Goal: Check status: Check status

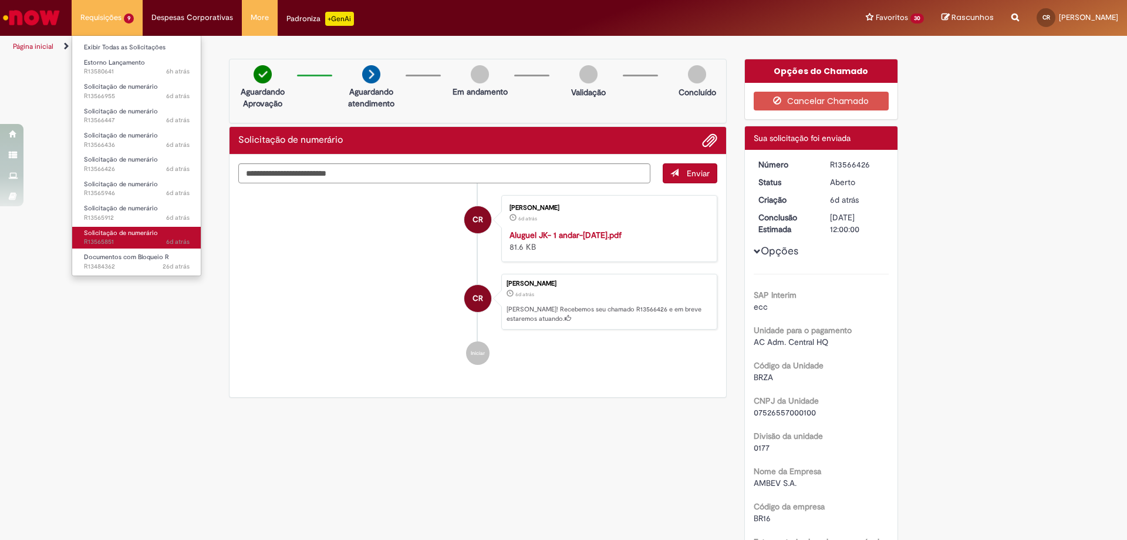
click at [181, 231] on link "Solicitação de numerário 6d atrás 6 dias atrás R13565851" at bounding box center [136, 238] width 129 height 22
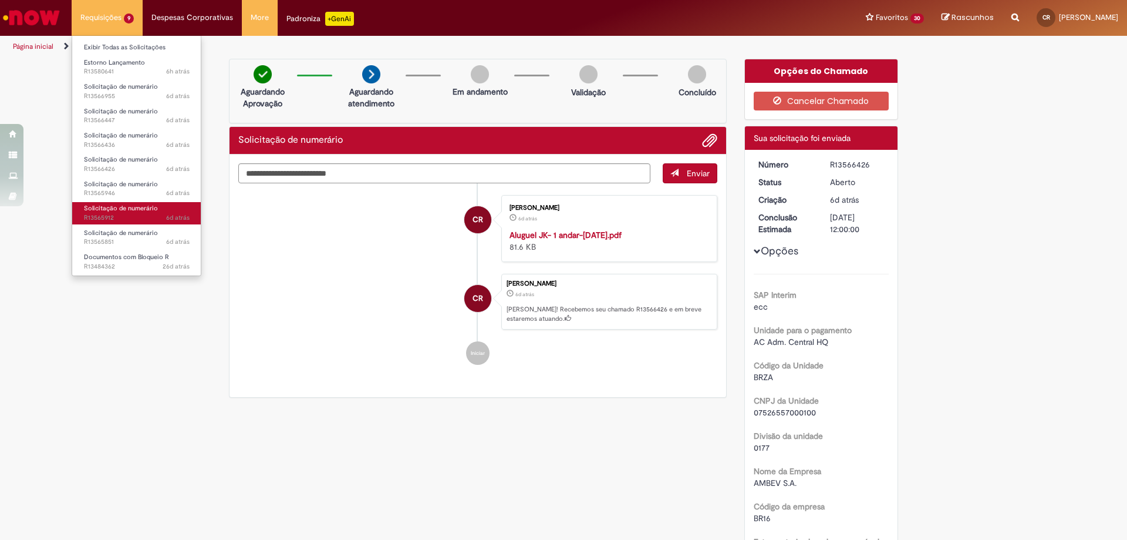
click at [122, 206] on span "Solicitação de numerário" at bounding box center [121, 208] width 74 height 9
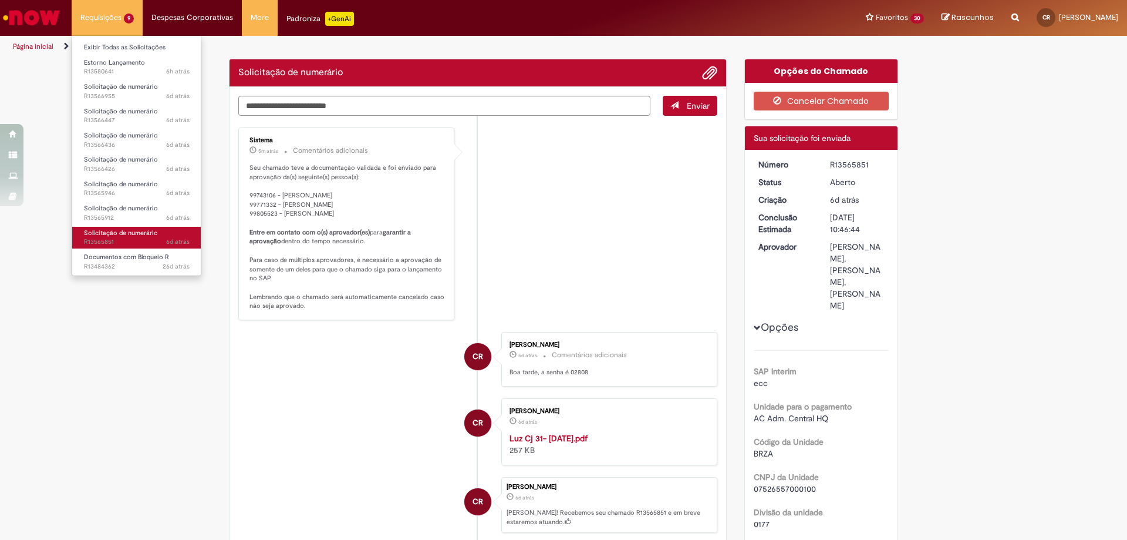
click at [114, 232] on span "Solicitação de numerário" at bounding box center [121, 232] width 74 height 9
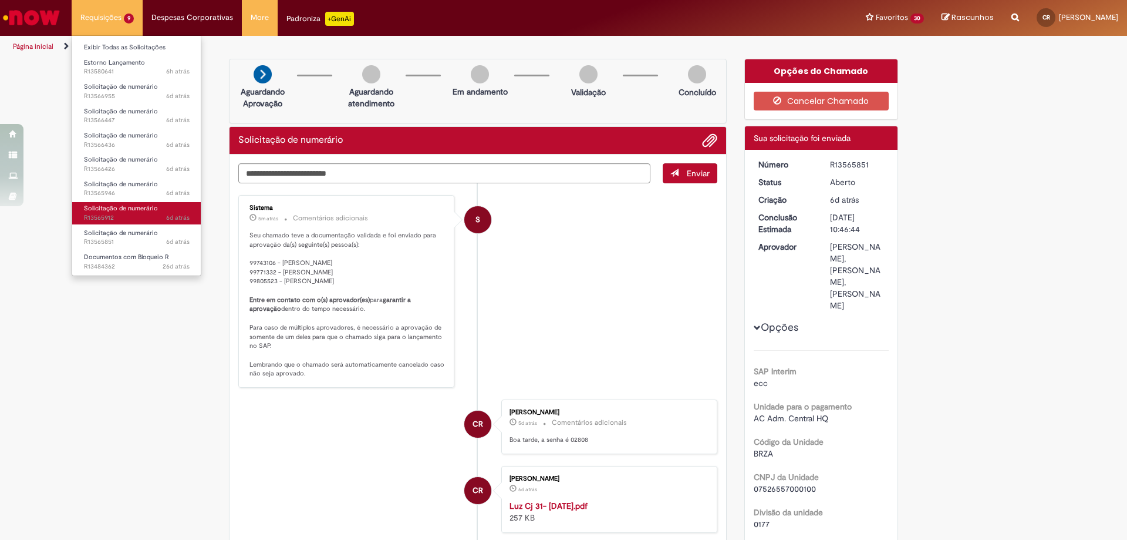
click at [117, 219] on span "6d atrás 6 dias atrás R13565912" at bounding box center [137, 217] width 106 height 9
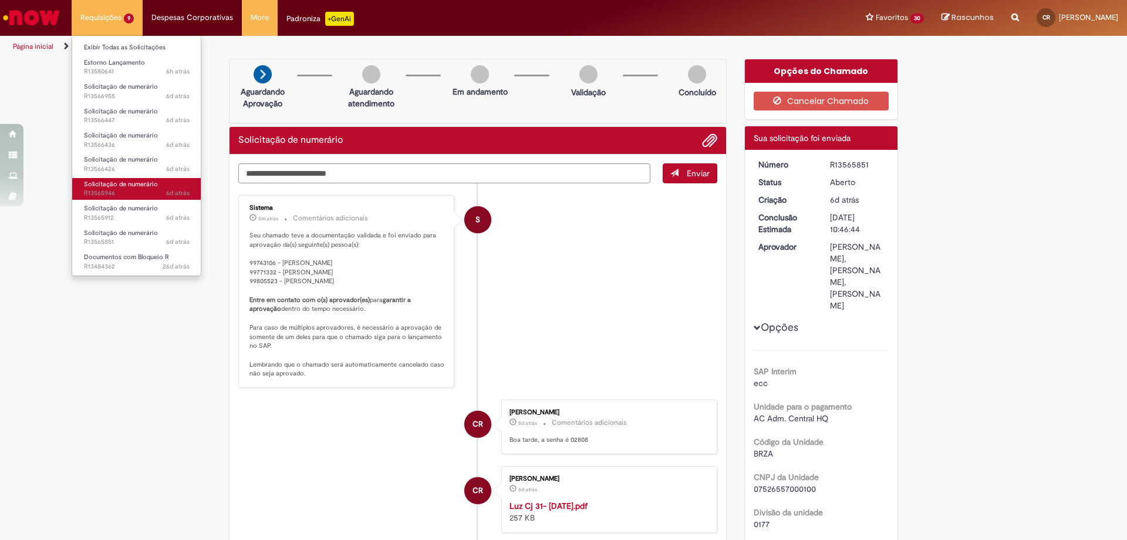
click at [128, 194] on span "6d atrás 6 dias atrás R13565946" at bounding box center [137, 192] width 106 height 9
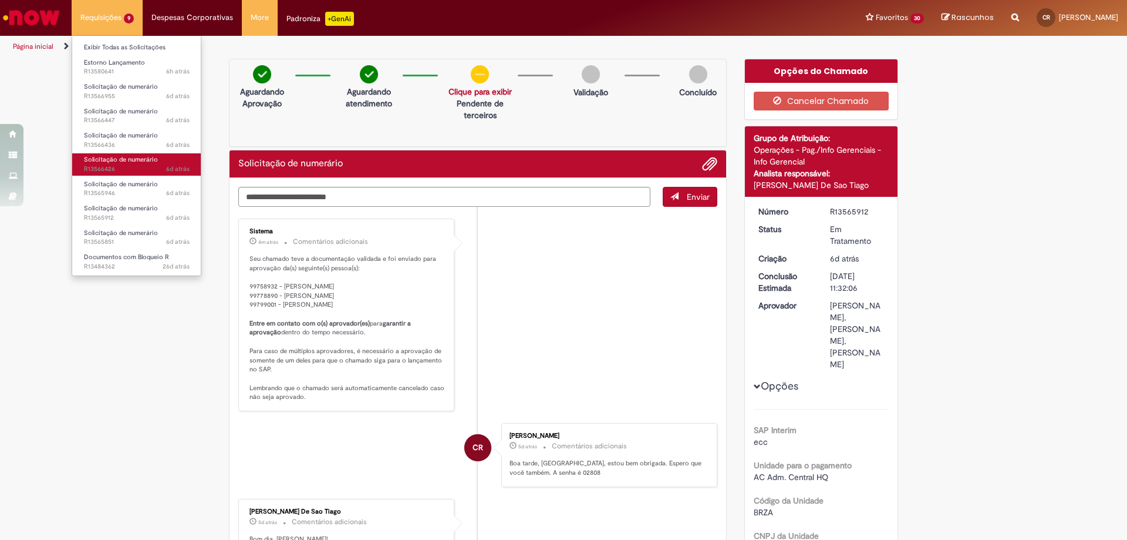
click at [128, 168] on span "6d atrás 6 dias atrás R13566426" at bounding box center [137, 168] width 106 height 9
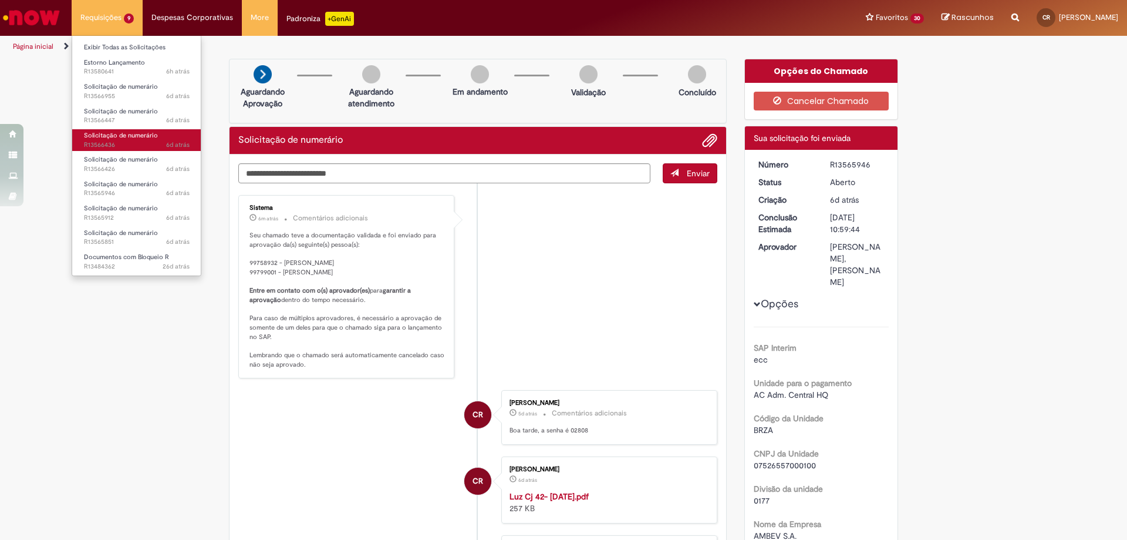
click at [134, 139] on link "Solicitação de numerário 6d atrás 6 dias atrás R13566436" at bounding box center [136, 140] width 129 height 22
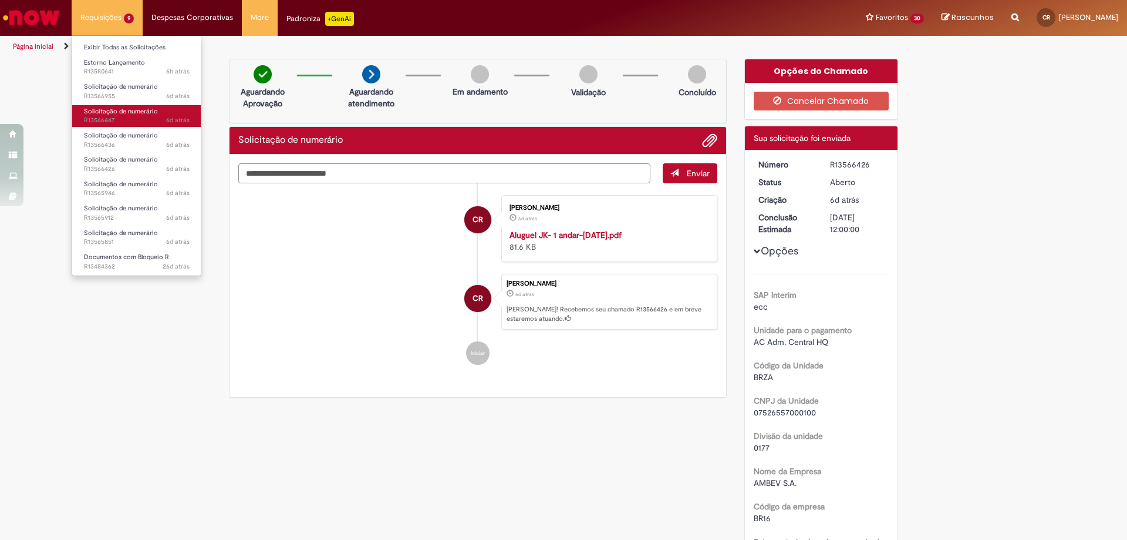
click at [146, 120] on span "6d atrás 6 dias atrás R13566447" at bounding box center [137, 120] width 106 height 9
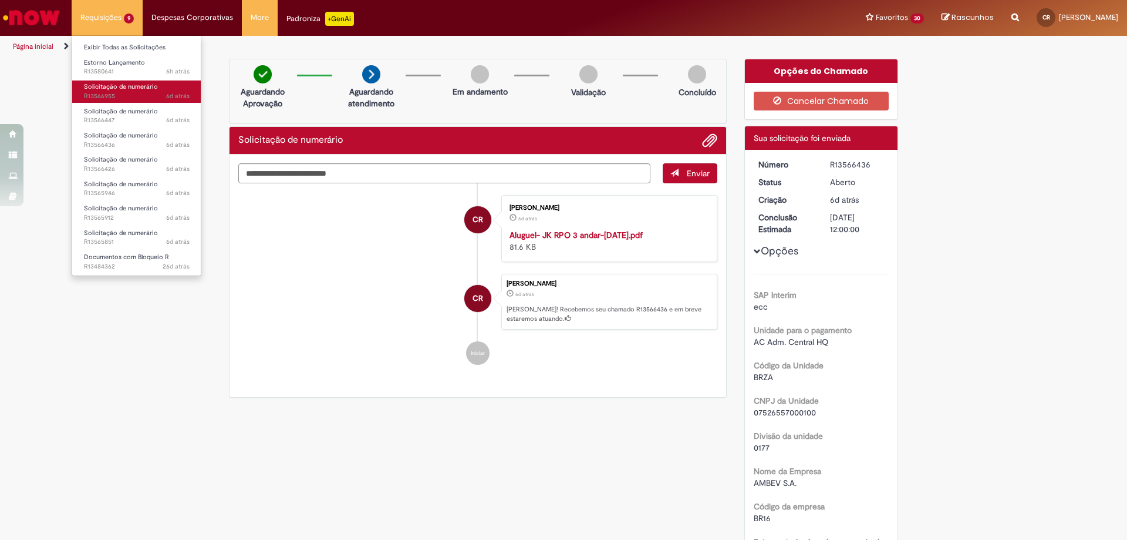
click at [159, 93] on span "6d atrás 6 dias atrás R13566955" at bounding box center [137, 96] width 106 height 9
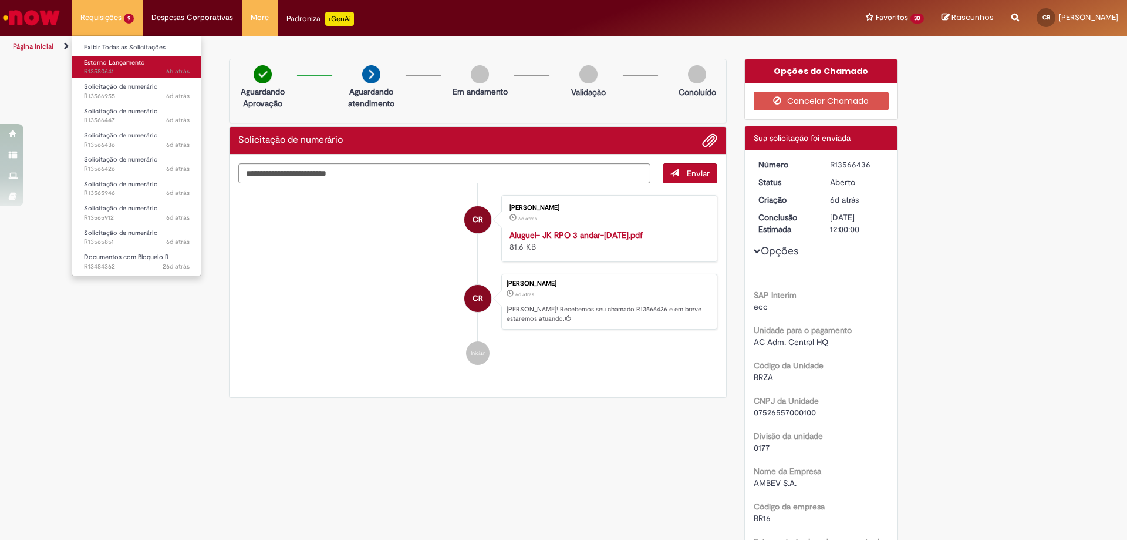
click at [147, 72] on span "6h atrás 6 horas atrás R13580641" at bounding box center [137, 71] width 106 height 9
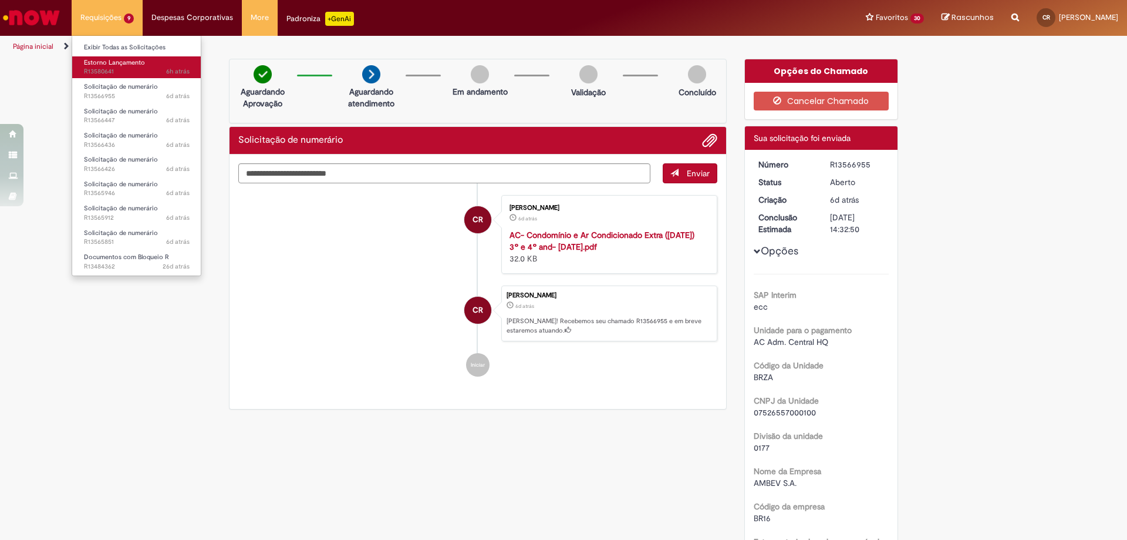
click at [102, 68] on span "6h atrás 6 horas atrás R13580641" at bounding box center [137, 71] width 106 height 9
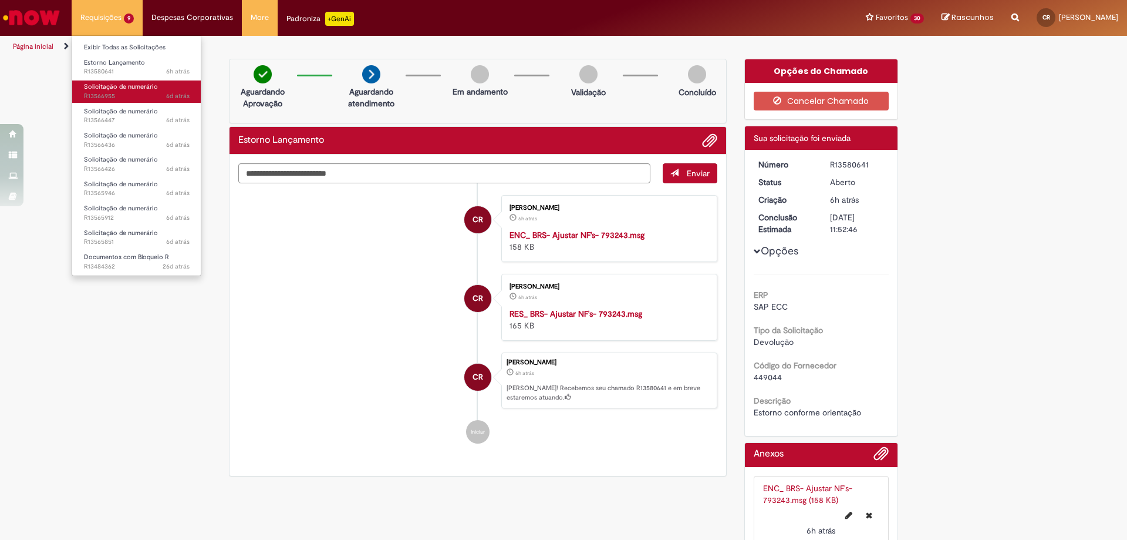
click at [111, 90] on span "Solicitação de numerário" at bounding box center [121, 86] width 74 height 9
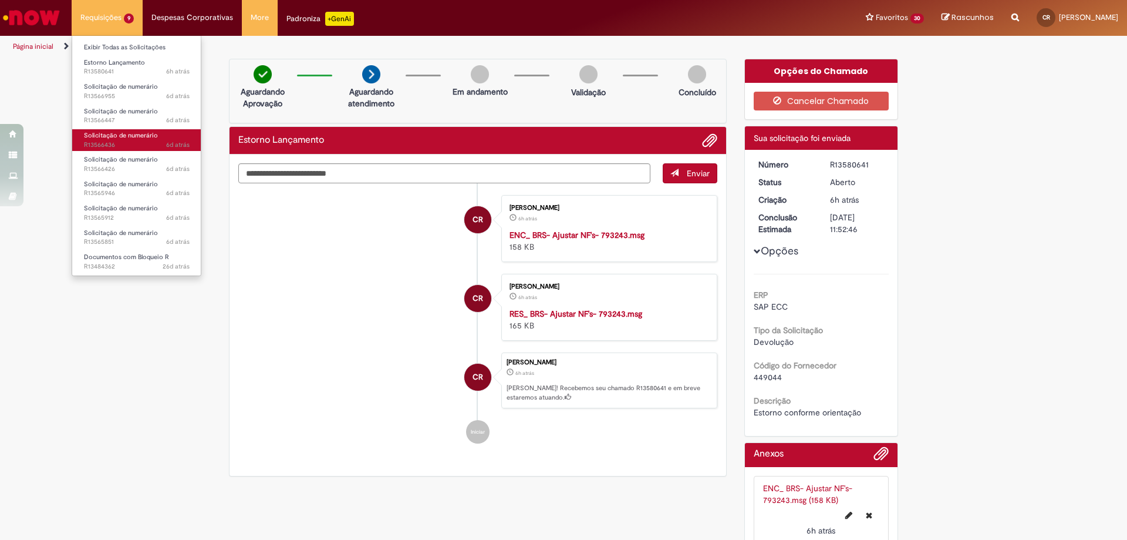
click at [140, 136] on span "Solicitação de numerário" at bounding box center [121, 135] width 74 height 9
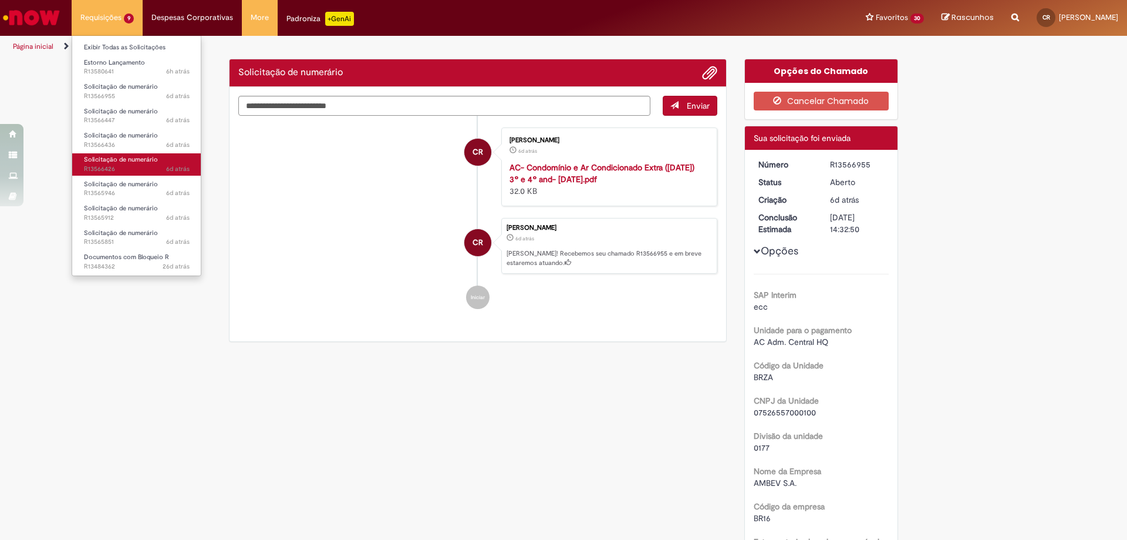
click at [136, 163] on span "Solicitação de numerário" at bounding box center [121, 159] width 74 height 9
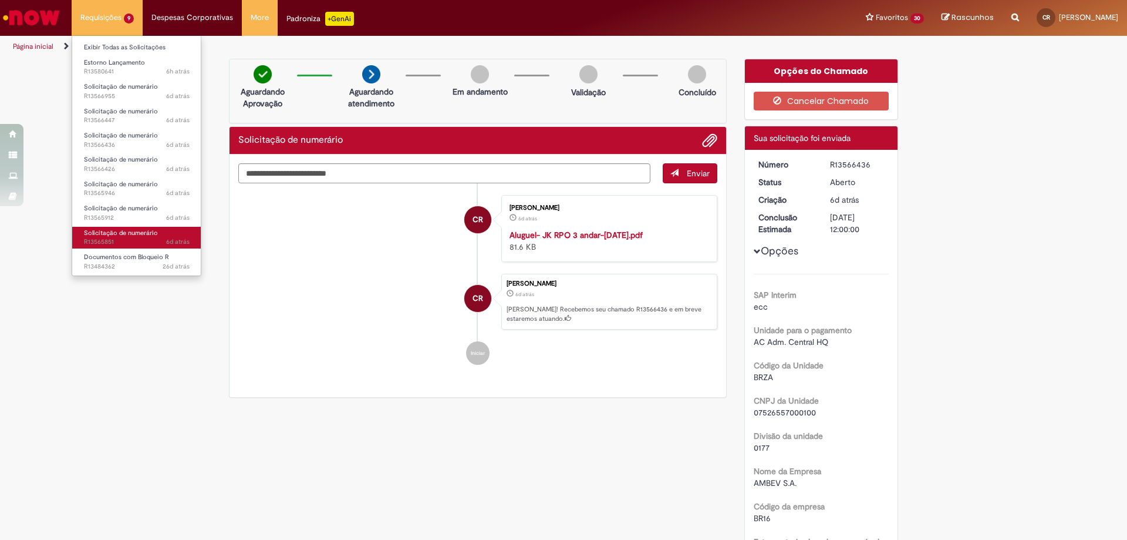
click at [143, 227] on link "Solicitação de numerário 6d atrás 6 dias atrás R13565851" at bounding box center [136, 238] width 129 height 22
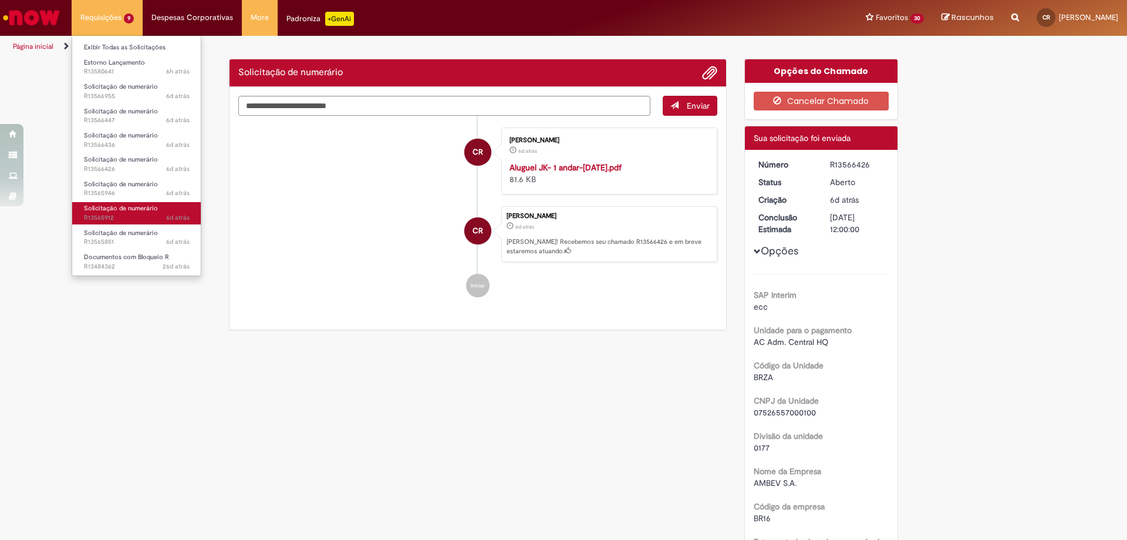
click at [133, 211] on span "Solicitação de numerário" at bounding box center [121, 208] width 74 height 9
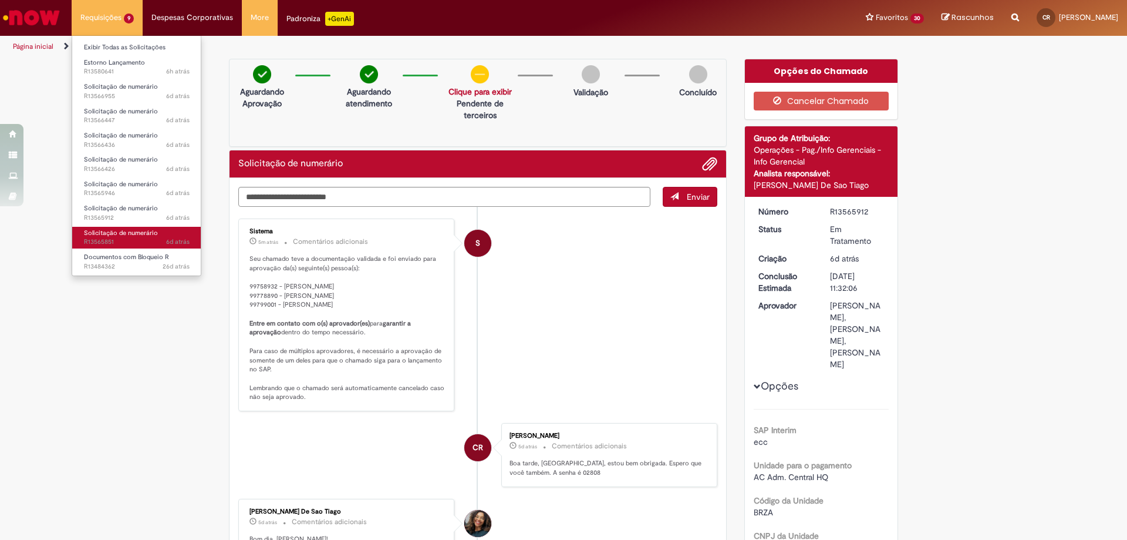
click at [143, 234] on span "Solicitação de numerário" at bounding box center [121, 232] width 74 height 9
click at [115, 234] on span "Solicitação de numerário" at bounding box center [121, 232] width 74 height 9
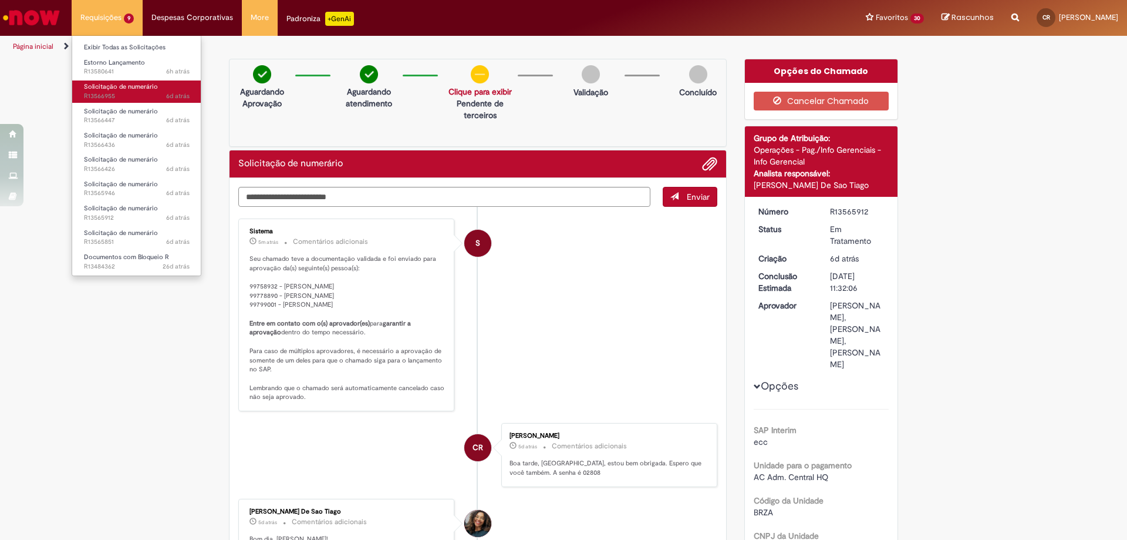
click at [122, 90] on span "Solicitação de numerário" at bounding box center [121, 86] width 74 height 9
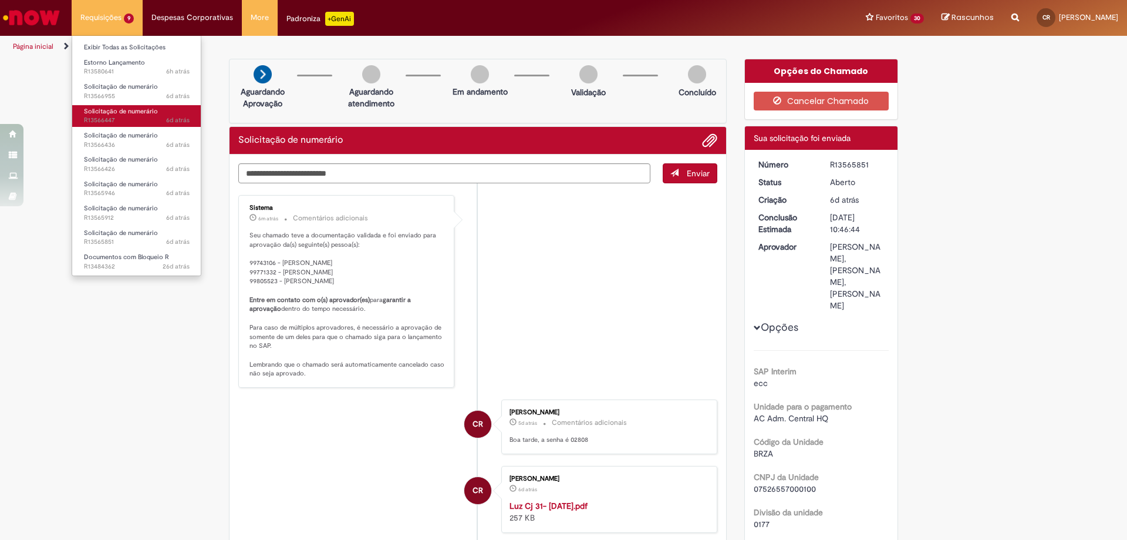
click at [116, 109] on span "Solicitação de numerário" at bounding box center [121, 111] width 74 height 9
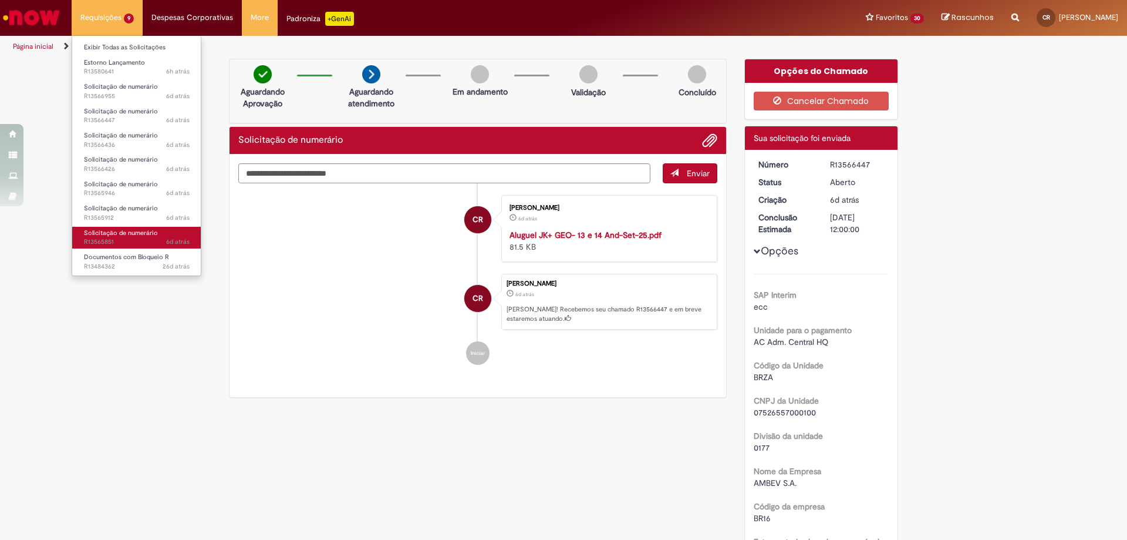
click at [132, 231] on span "Solicitação de numerário" at bounding box center [121, 232] width 74 height 9
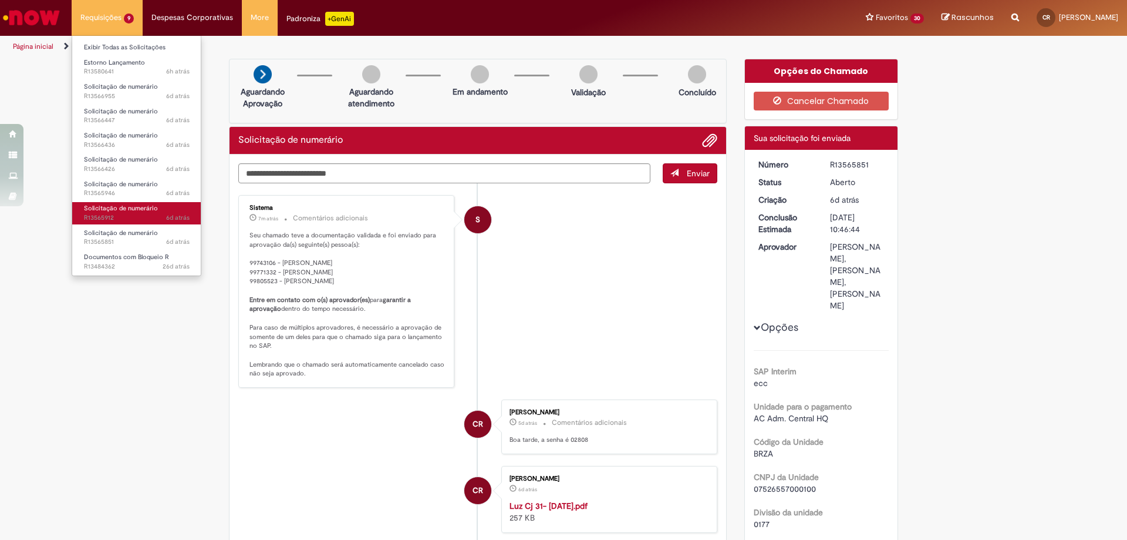
click at [95, 211] on span "Solicitação de numerário" at bounding box center [121, 208] width 74 height 9
click at [95, 210] on span "Solicitação de numerário" at bounding box center [121, 208] width 74 height 9
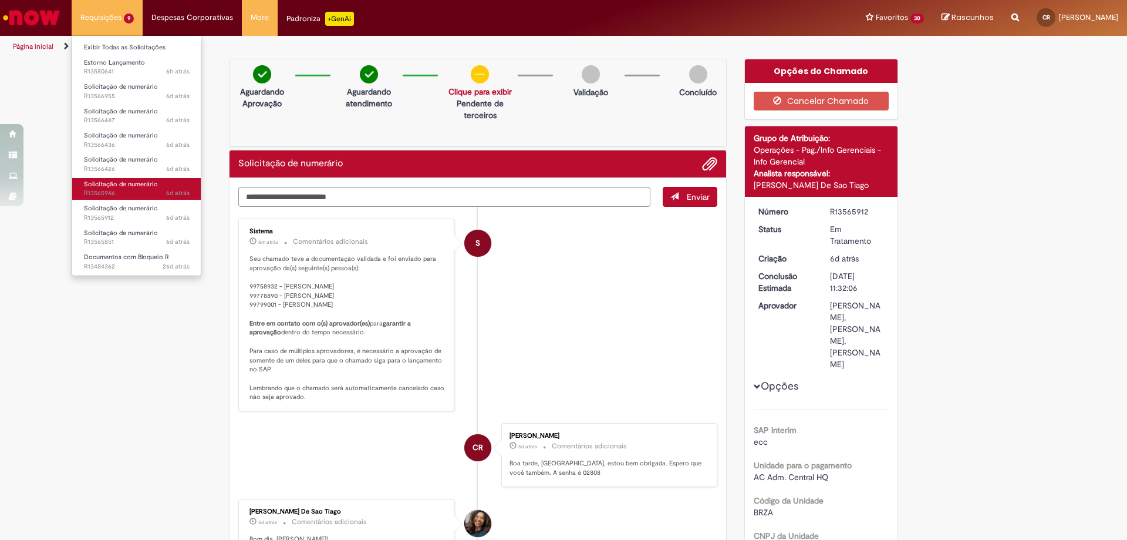
click at [92, 188] on span "6d atrás 6 dias atrás R13565946" at bounding box center [137, 192] width 106 height 9
click at [92, 189] on span "6d atrás 6 dias atrás R13565946" at bounding box center [137, 192] width 106 height 9
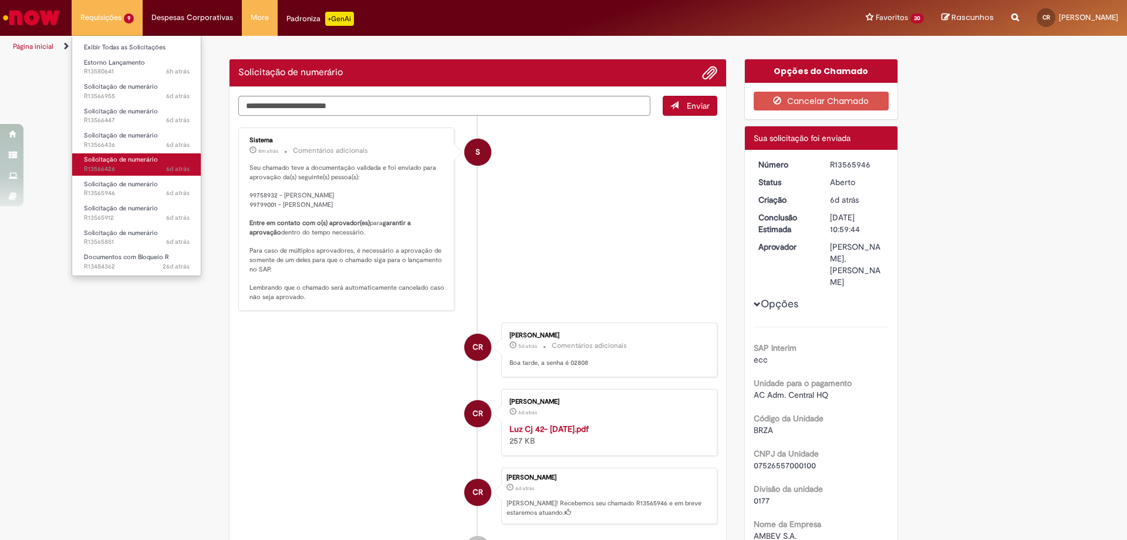
click at [96, 167] on span "6d atrás 6 dias atrás R13566426" at bounding box center [137, 168] width 106 height 9
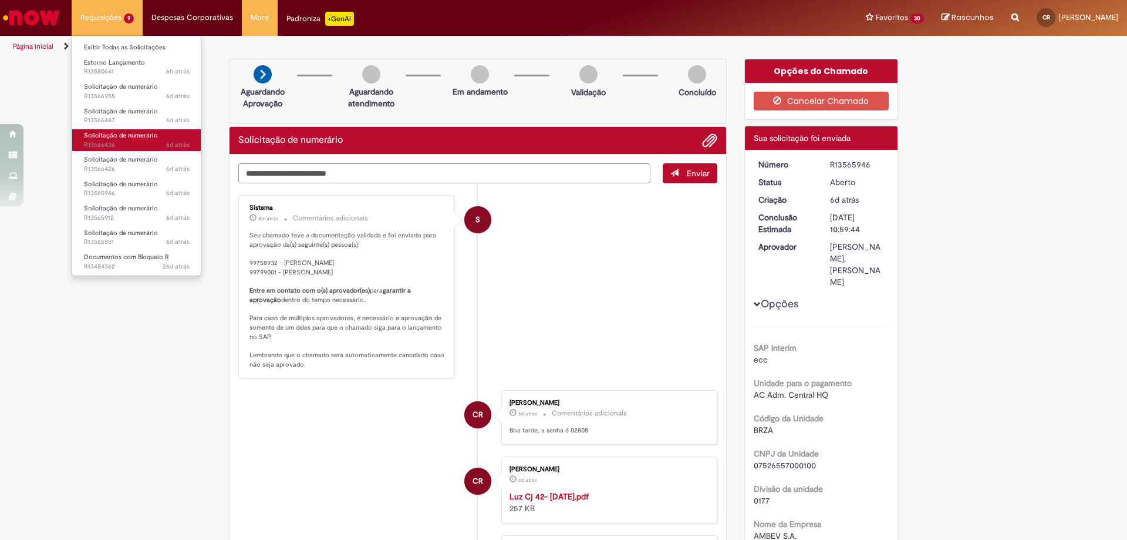
click at [95, 142] on span "6d atrás 6 dias atrás R13566436" at bounding box center [137, 144] width 106 height 9
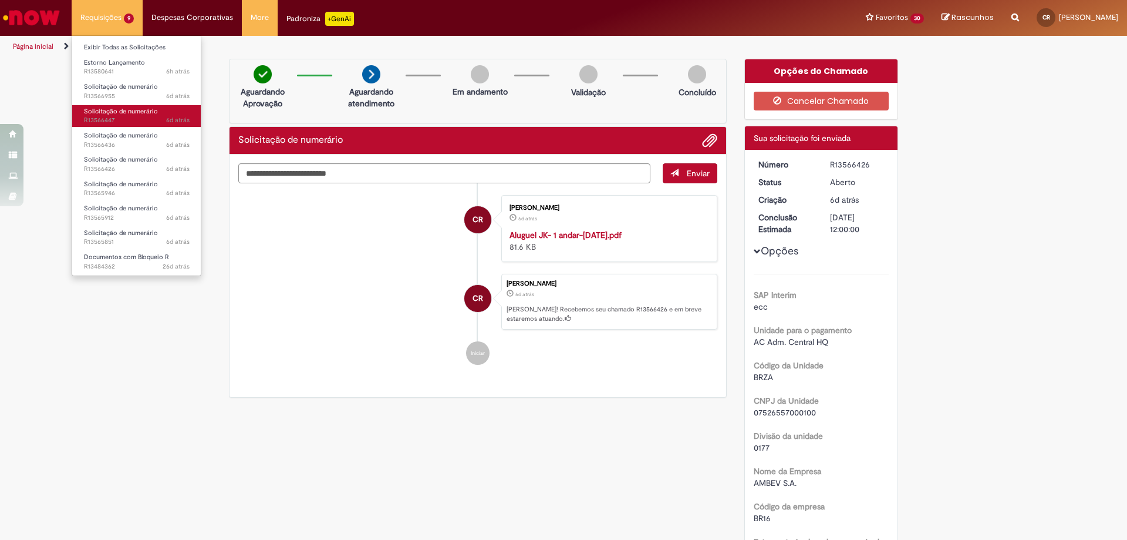
click at [100, 123] on span "6d atrás 6 dias atrás R13566447" at bounding box center [137, 120] width 106 height 9
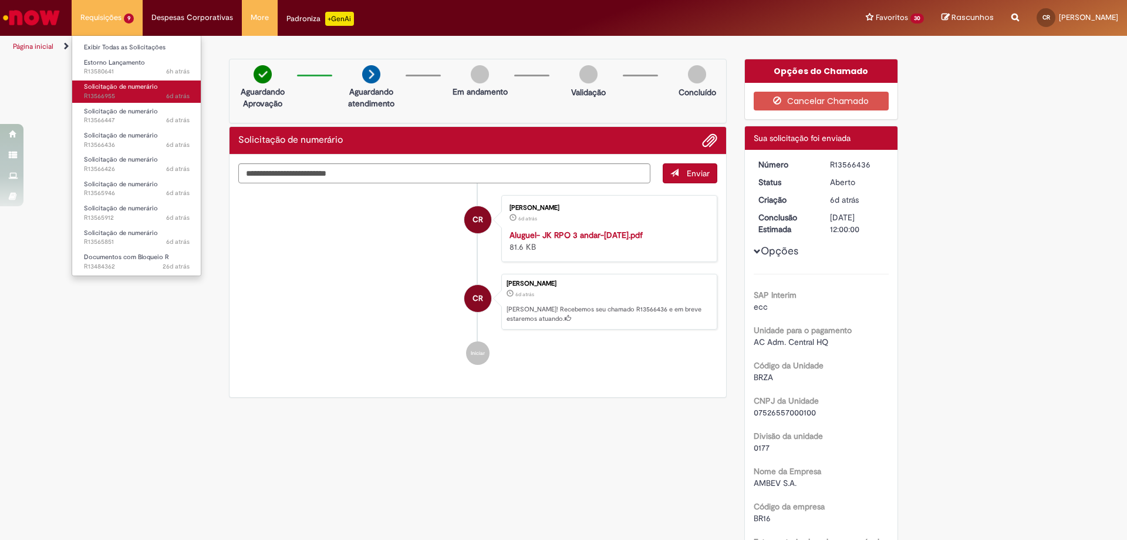
click at [117, 96] on span "6d atrás 6 dias atrás R13566955" at bounding box center [137, 96] width 106 height 9
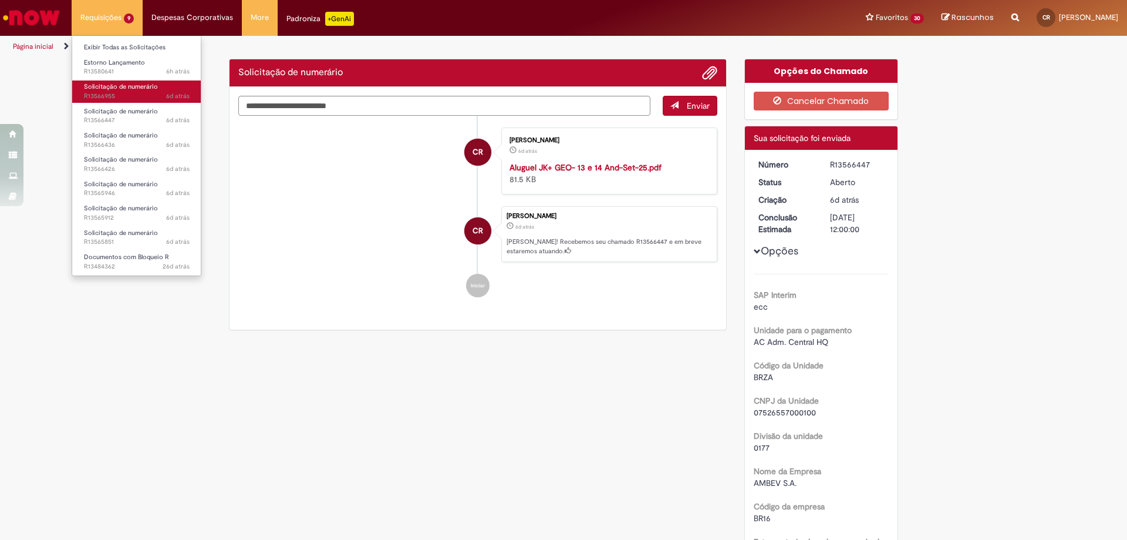
click at [117, 97] on span "6d atrás 6 dias atrás R13566955" at bounding box center [137, 96] width 106 height 9
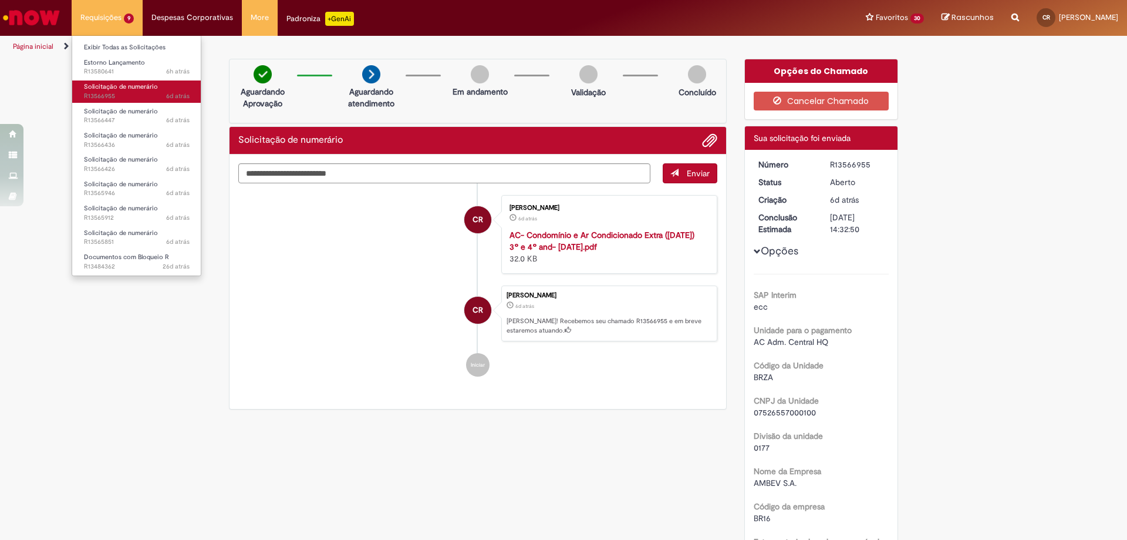
click at [97, 93] on span "6d atrás 6 dias atrás R13566955" at bounding box center [137, 96] width 106 height 9
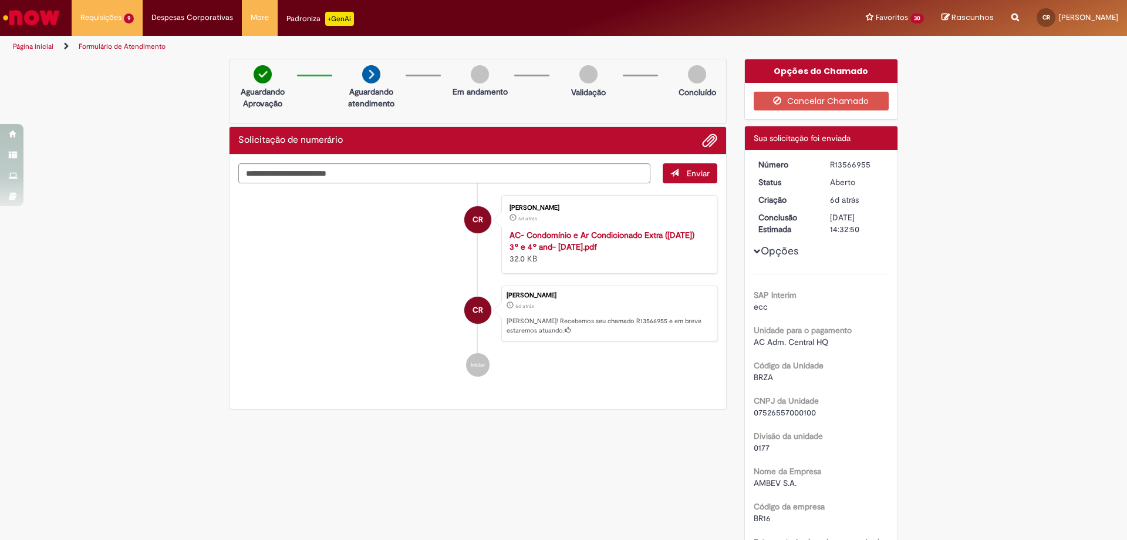
drag, startPoint x: 821, startPoint y: 159, endPoint x: 864, endPoint y: 161, distance: 43.6
click at [864, 161] on dd "R13566955" at bounding box center [857, 165] width 72 height 12
copy div "R13566955"
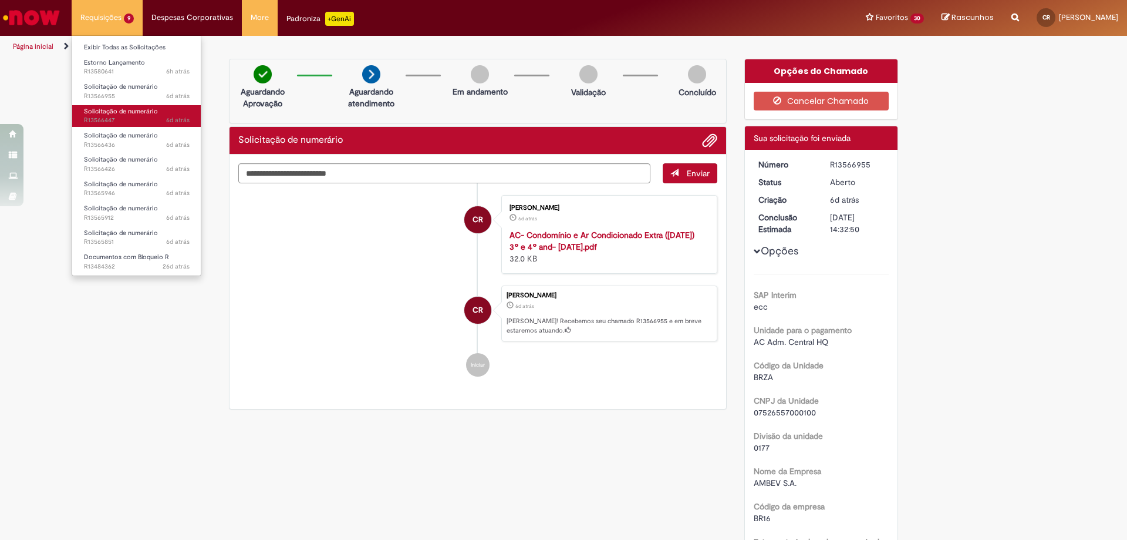
click at [105, 116] on span "6d atrás 6 dias atrás R13566447" at bounding box center [137, 120] width 106 height 9
click at [104, 116] on span "6d atrás 6 dias atrás R13566447" at bounding box center [137, 120] width 106 height 9
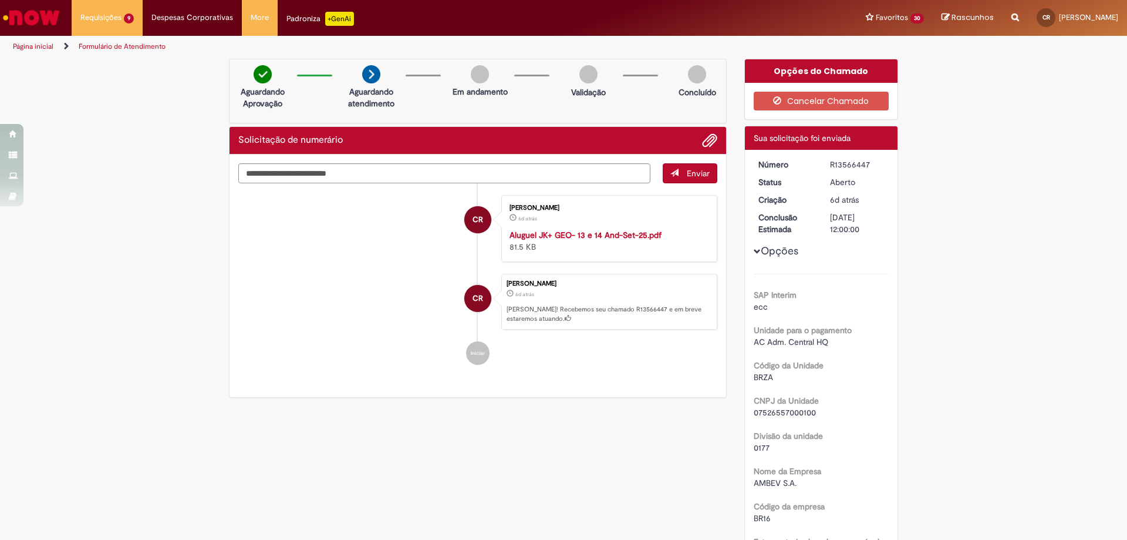
drag, startPoint x: 826, startPoint y: 169, endPoint x: 879, endPoint y: 162, distance: 53.8
click at [879, 162] on div "R13566447" at bounding box center [857, 165] width 55 height 12
copy div "R13566447"
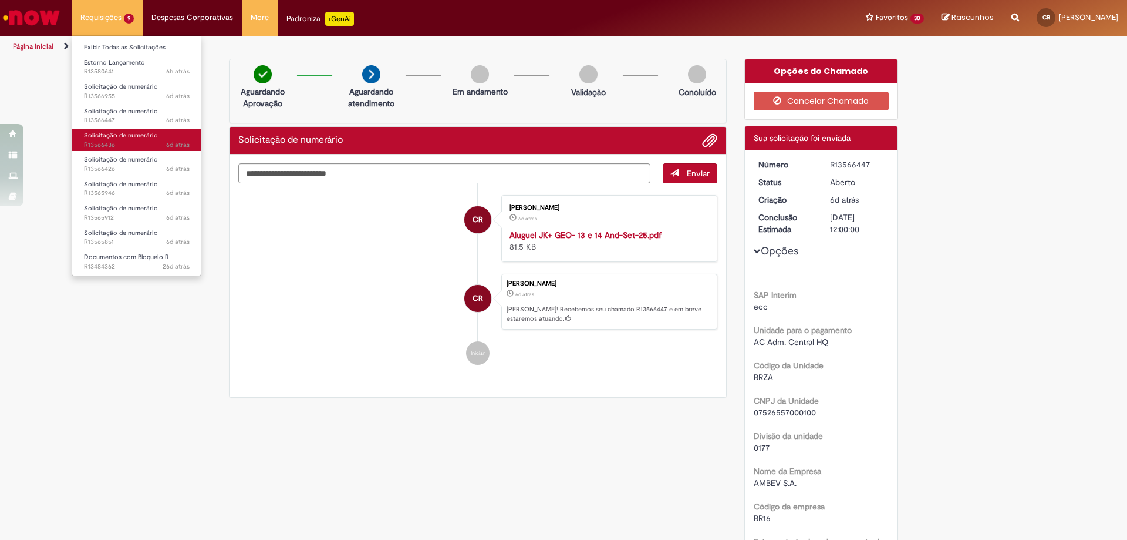
click at [139, 143] on span "6d atrás 6 dias atrás R13566436" at bounding box center [137, 144] width 106 height 9
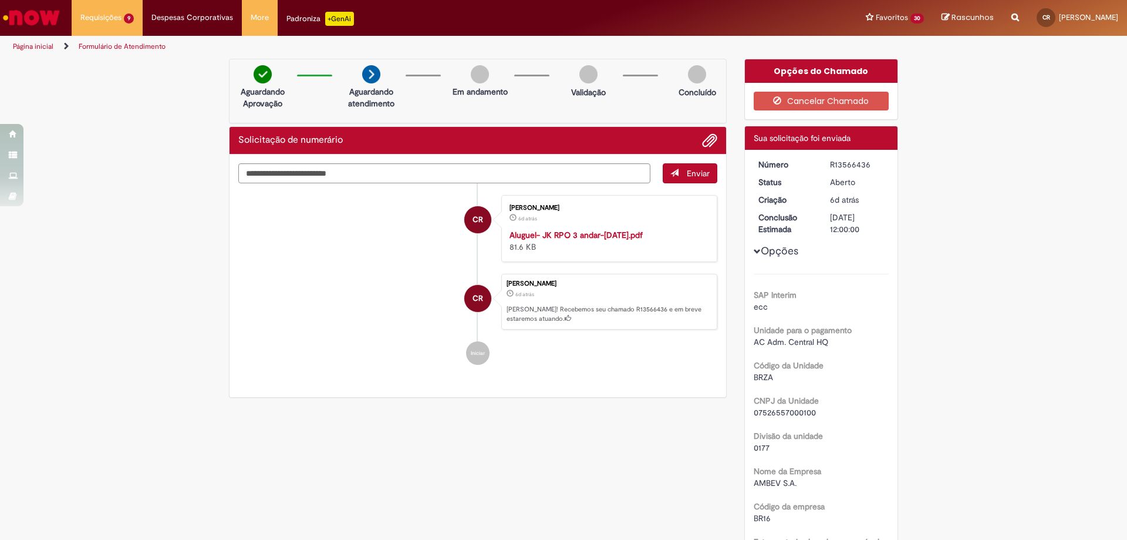
drag, startPoint x: 823, startPoint y: 164, endPoint x: 871, endPoint y: 160, distance: 47.7
click at [871, 160] on dd "R13566436" at bounding box center [857, 165] width 72 height 12
copy div "R13566436"
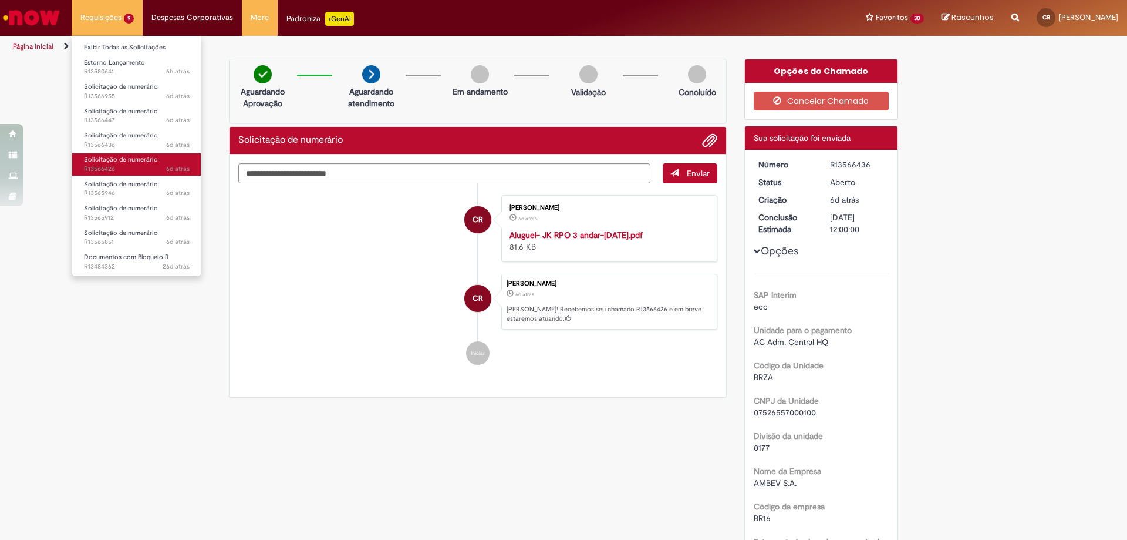
click at [121, 169] on span "6d atrás 6 dias atrás R13566426" at bounding box center [137, 168] width 106 height 9
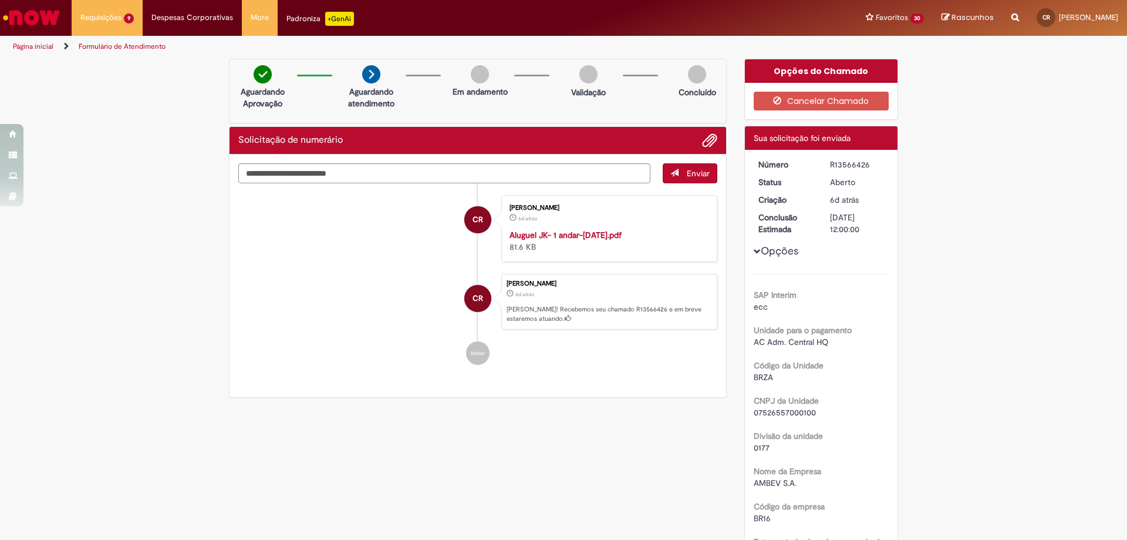
drag, startPoint x: 821, startPoint y: 164, endPoint x: 867, endPoint y: 160, distance: 45.4
click at [867, 160] on dd "R13566426" at bounding box center [857, 165] width 72 height 12
copy div "R13566426"
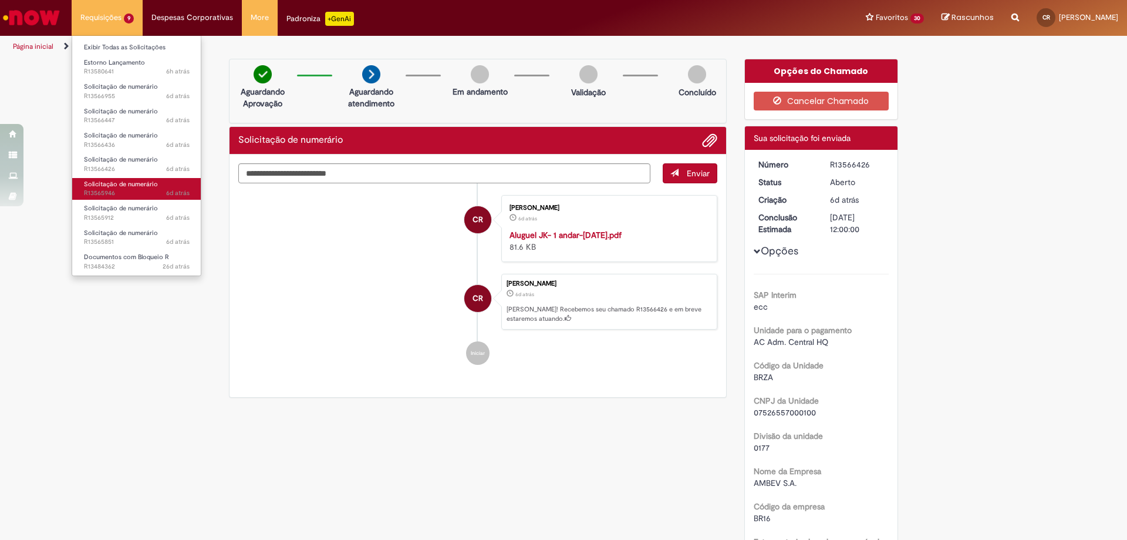
click at [136, 184] on span "Solicitação de numerário" at bounding box center [121, 184] width 74 height 9
click at [133, 180] on span "Solicitação de numerário" at bounding box center [121, 184] width 74 height 9
